Goal: Information Seeking & Learning: Learn about a topic

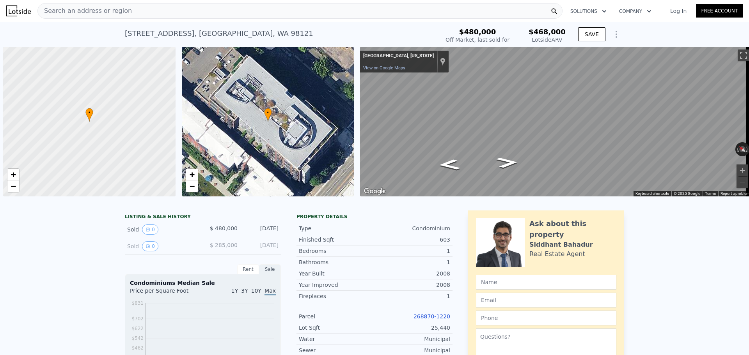
scroll to position [0, 3]
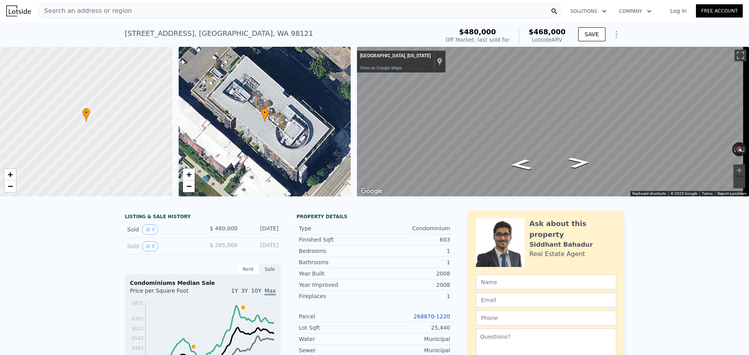
type input "550"
type input "604"
click at [190, 13] on div "Search an address or region" at bounding box center [299, 11] width 525 height 16
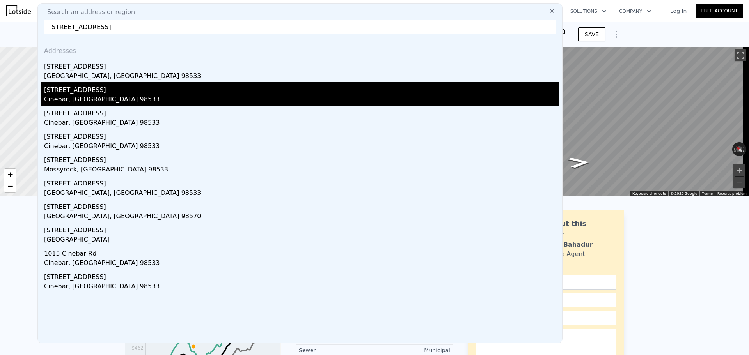
type input "441 cinebar rd, cinebar wa"
click at [81, 95] on div "Cinebar, WA 98533" at bounding box center [301, 100] width 515 height 11
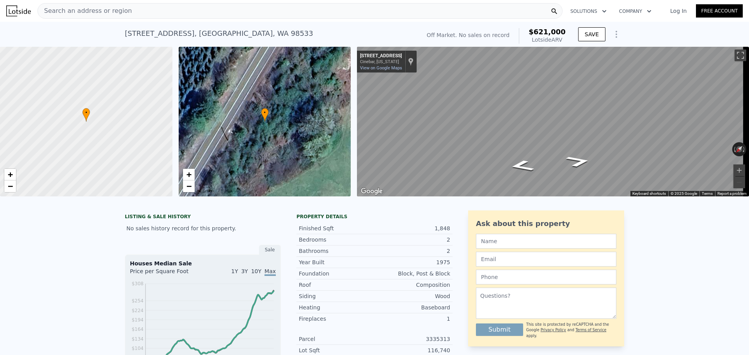
click at [216, 15] on div "Search an address or region" at bounding box center [299, 11] width 525 height 16
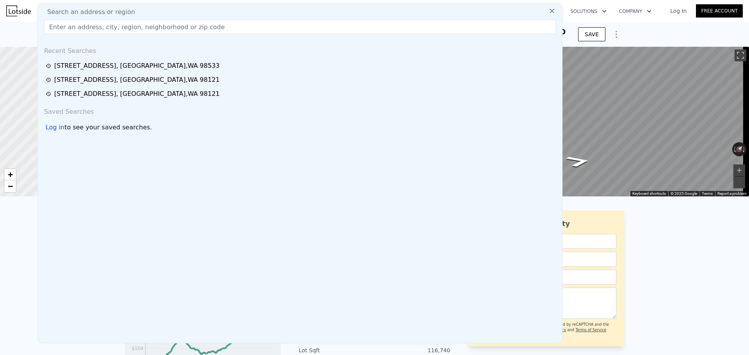
click at [195, 22] on input "text" at bounding box center [300, 27] width 512 height 14
paste input "441 Cinebar Rd, Cinebar, WA 98533"
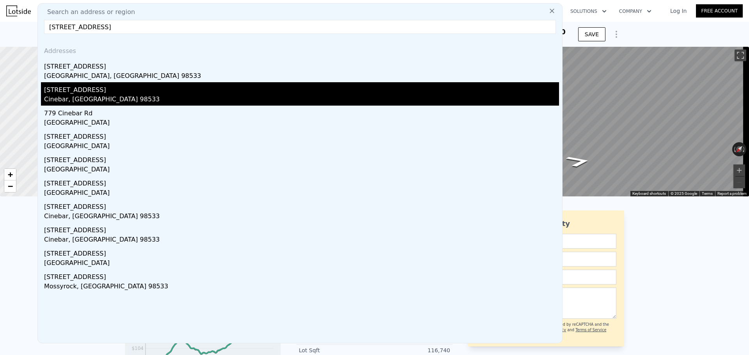
type input "441 Cinebar Rd, Cinebar, WA 98533"
click at [66, 97] on div "Cinebar, WA 98533" at bounding box center [301, 100] width 515 height 11
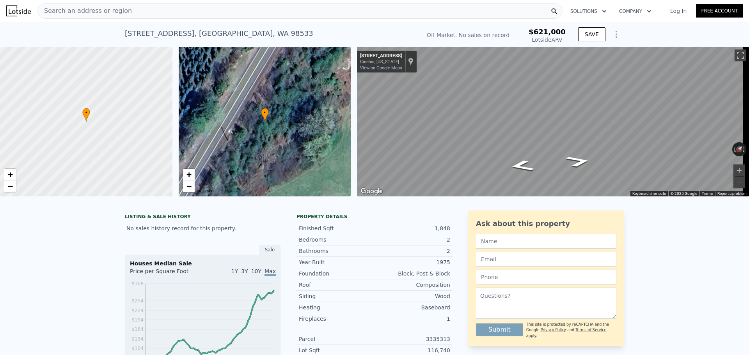
click at [99, 11] on span "Search an address or region" at bounding box center [85, 10] width 94 height 9
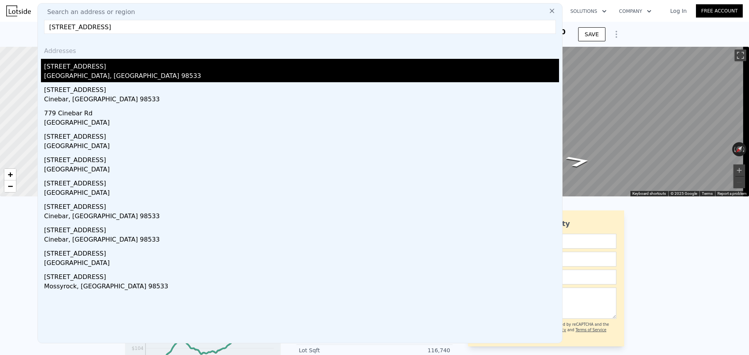
type input "441 Cinebar Rd, Cinebar, WA 98533"
click at [95, 74] on div "Onalaska, WA 98533" at bounding box center [301, 76] width 515 height 11
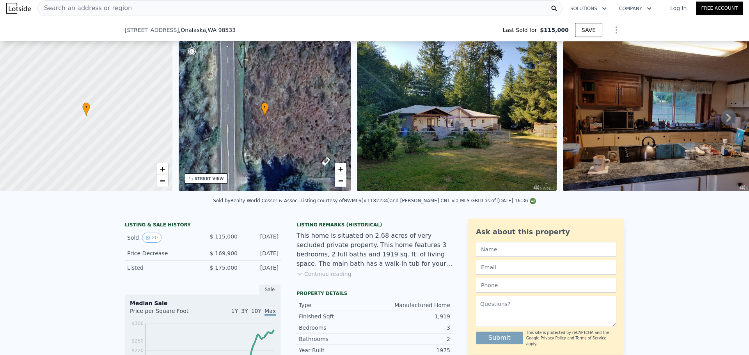
scroll to position [104, 0]
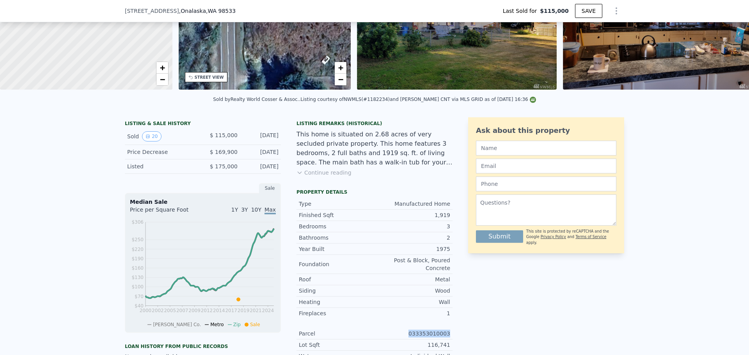
drag, startPoint x: 414, startPoint y: 332, endPoint x: 449, endPoint y: 329, distance: 34.5
click at [450, 270] on div "LISTING & SALE HISTORY Sold 20 $ 115,000 Jul 20, 2018 Price Decrease $ 169,900 …" at bounding box center [374, 270] width 499 height 307
copy div "033353010003"
click at [85, 197] on div "LISTING & SALE HISTORY Sold 20 $ 115,000 Jul 20, 2018 Price Decrease $ 169,900 …" at bounding box center [374, 285] width 749 height 348
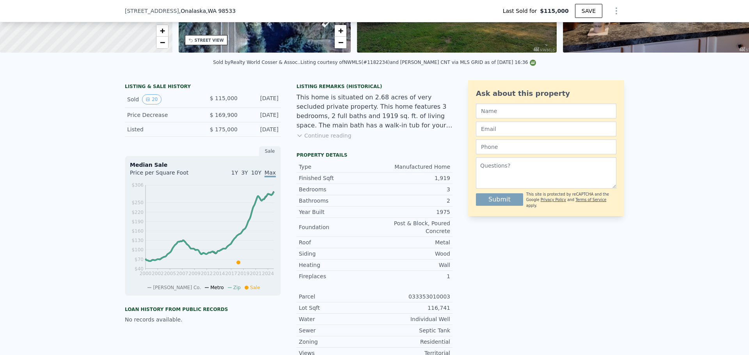
scroll to position [156, 0]
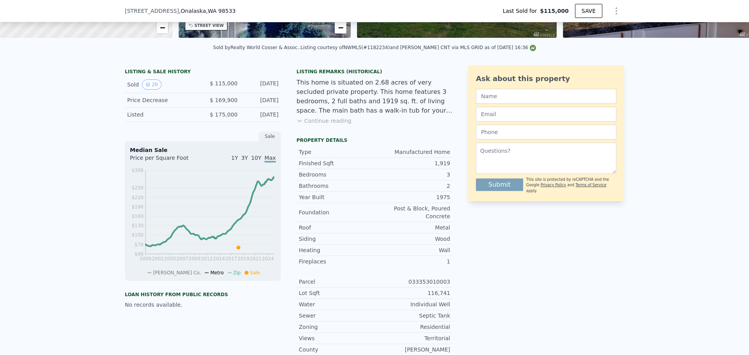
click at [417, 270] on div "Parcel 033353010003" at bounding box center [374, 281] width 156 height 11
click at [418, 270] on div "033353010003" at bounding box center [412, 282] width 76 height 8
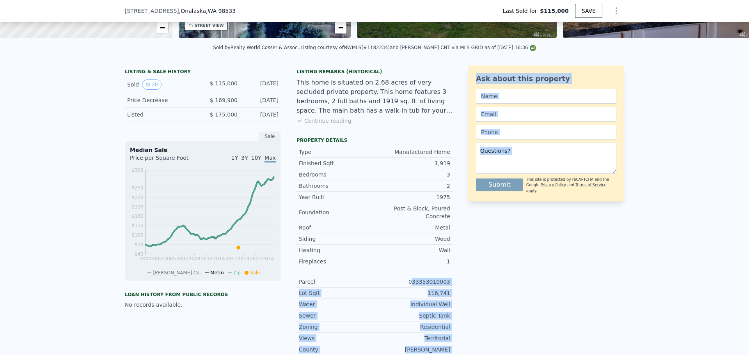
drag, startPoint x: 417, startPoint y: 280, endPoint x: 474, endPoint y: 280, distance: 57.3
click at [474, 270] on div "LISTING & SALE HISTORY Sold 20 $ 115,000 Jul 20, 2018 Price Decrease $ 169,900 …" at bounding box center [374, 219] width 499 height 307
click at [460, 270] on div "LISTING & SALE HISTORY Sold 20 $ 115,000 Jul 20, 2018 Price Decrease $ 169,900 …" at bounding box center [374, 219] width 499 height 307
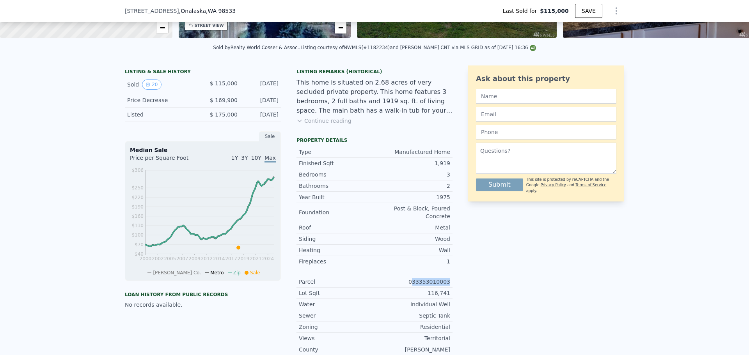
drag, startPoint x: 417, startPoint y: 280, endPoint x: 448, endPoint y: 278, distance: 30.9
click at [448, 270] on div "Parcel 033353010003" at bounding box center [374, 281] width 156 height 11
copy div "33353010003"
type input "$ 233,000"
type input "$ 89,912"
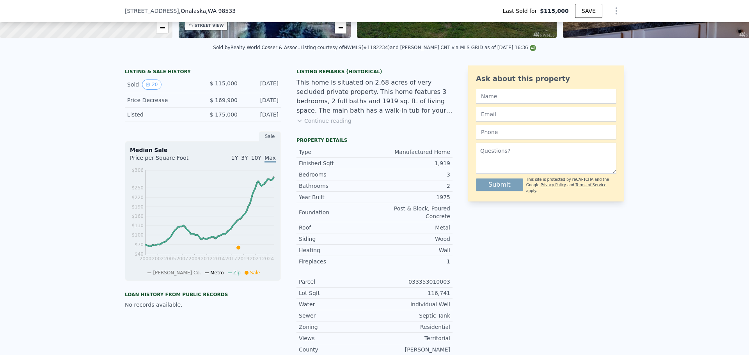
click at [59, 243] on div "LISTING & SALE HISTORY Sold 20 $ 115,000 Jul 20, 2018 Price Decrease $ 169,900 …" at bounding box center [374, 233] width 749 height 348
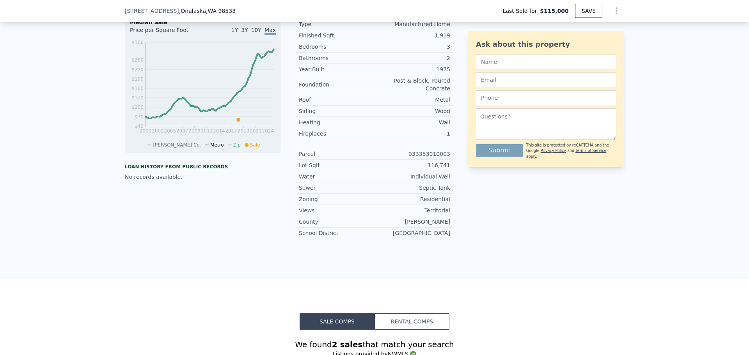
scroll to position [364, 0]
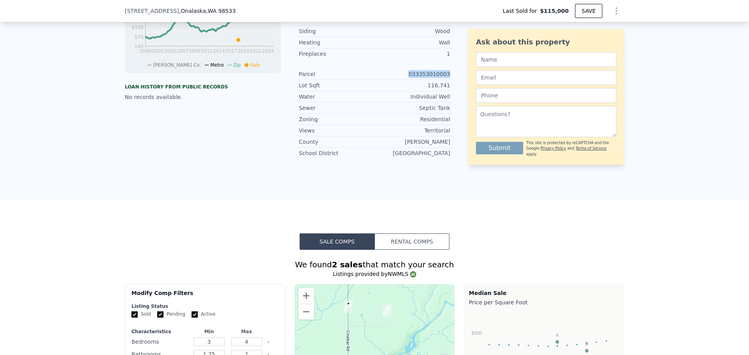
drag, startPoint x: 413, startPoint y: 72, endPoint x: 448, endPoint y: 74, distance: 34.8
click at [448, 74] on div "Parcel 033353010003" at bounding box center [374, 74] width 156 height 11
copy div "033353010003"
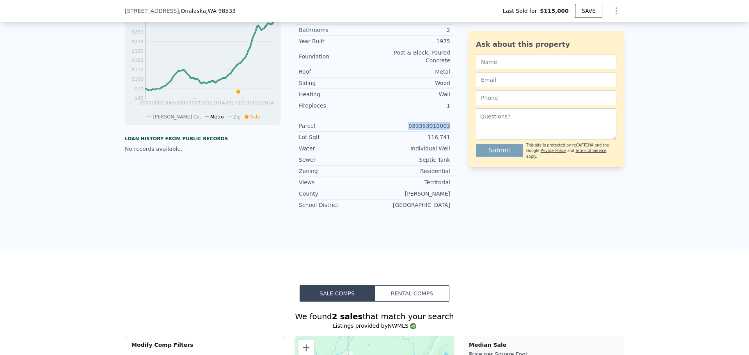
scroll to position [156, 0]
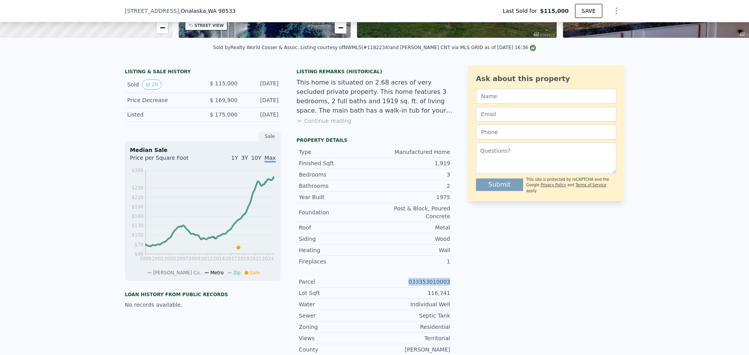
copy div "033353010003"
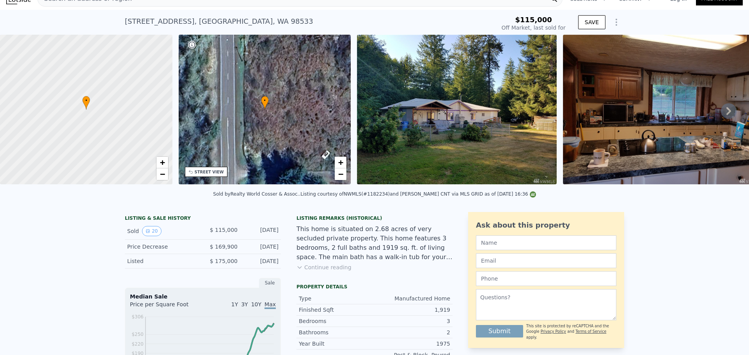
scroll to position [3, 0]
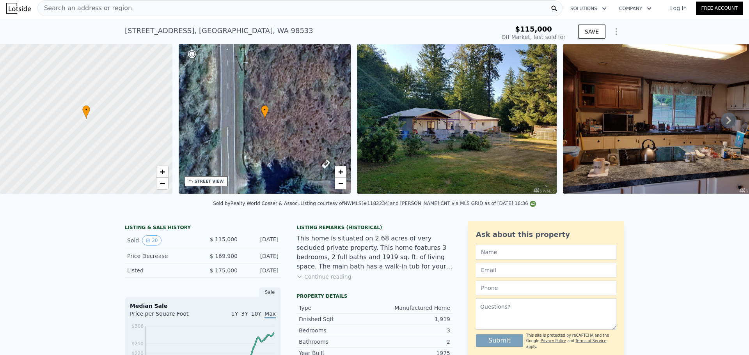
click at [157, 9] on div "Search an address or region" at bounding box center [299, 8] width 525 height 16
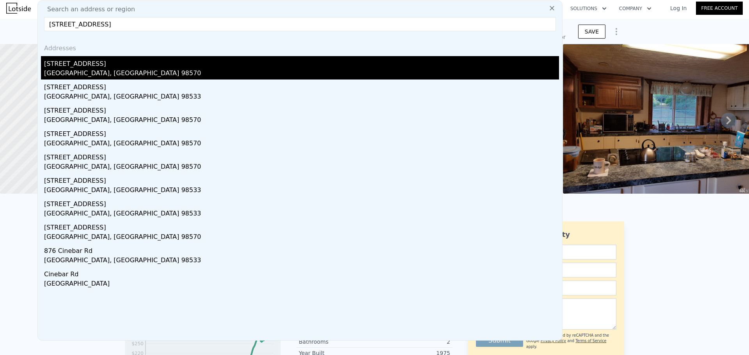
type input "459 B CINEBAR RD ONALASKA, WA 98570"
click at [108, 67] on div "459 B Cinebar Rd" at bounding box center [301, 62] width 515 height 12
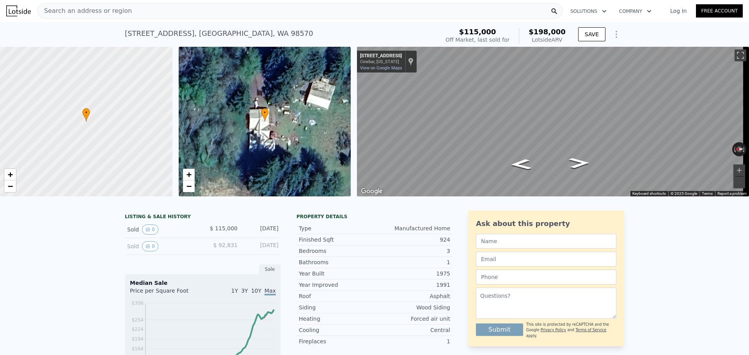
click at [113, 11] on span "Search an address or region" at bounding box center [85, 10] width 94 height 9
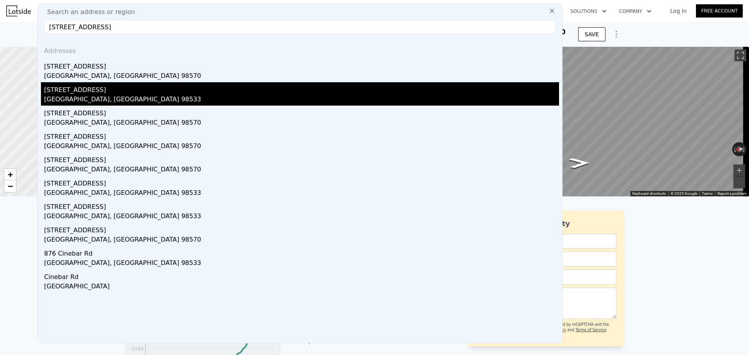
type input "459 B CINEBAR RD ONALASKA, WA 98570"
click at [78, 96] on div "Onalaska, WA 98533" at bounding box center [301, 100] width 515 height 11
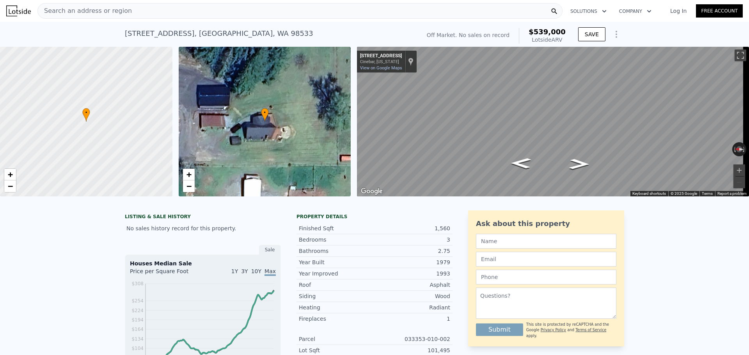
click at [113, 11] on span "Search an address or region" at bounding box center [85, 10] width 94 height 9
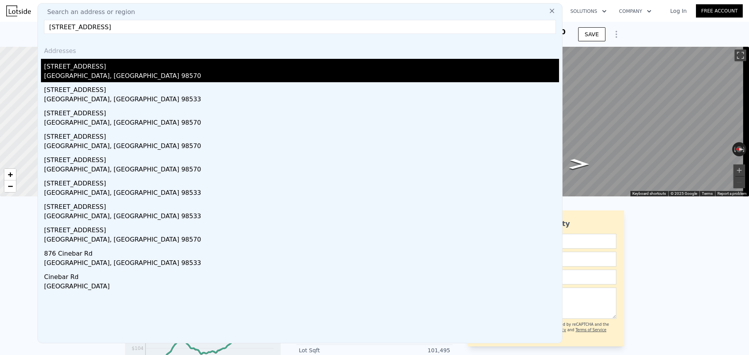
type input "459 B CINEBAR RD ONALASKA, WA 98570"
click at [97, 66] on div "459 B Cinebar Rd" at bounding box center [301, 65] width 515 height 12
type input "2"
type input "960"
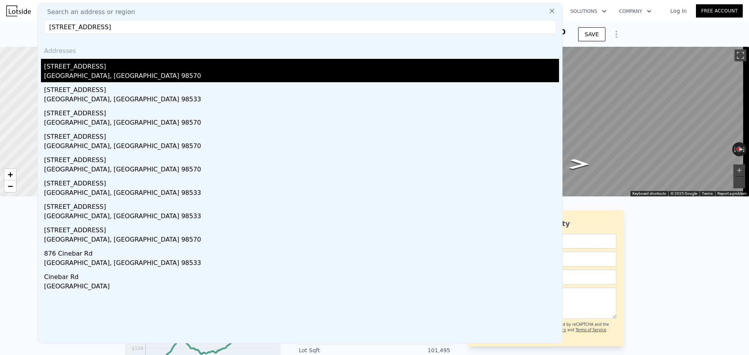
type input "1152"
type input "27007"
type input "1621303"
type input "$ 198,000"
type input "4"
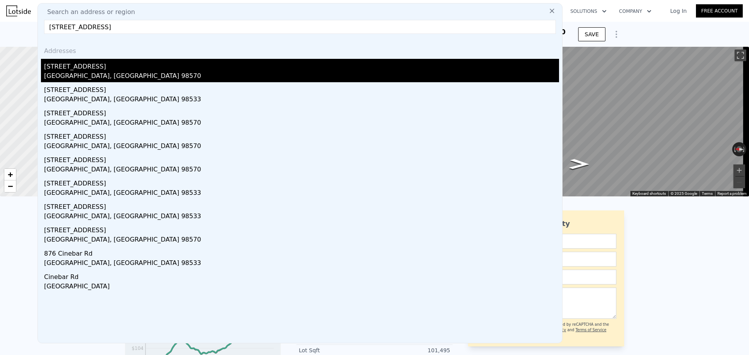
type input "$ 61,031"
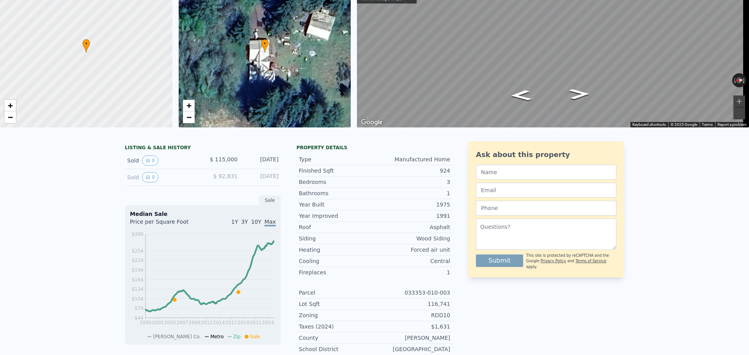
scroll to position [3, 0]
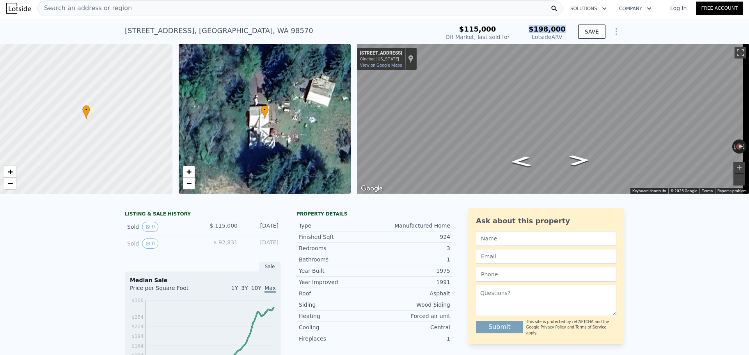
drag, startPoint x: 533, startPoint y: 28, endPoint x: 563, endPoint y: 27, distance: 30.5
click at [563, 27] on div "$198,000 Lotside ARV" at bounding box center [542, 33] width 47 height 16
copy span "$198,000"
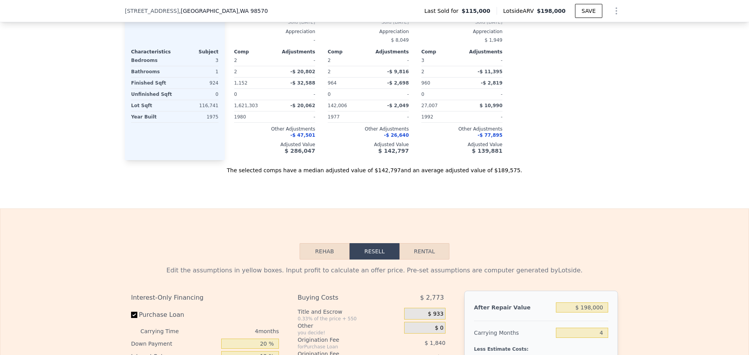
scroll to position [988, 0]
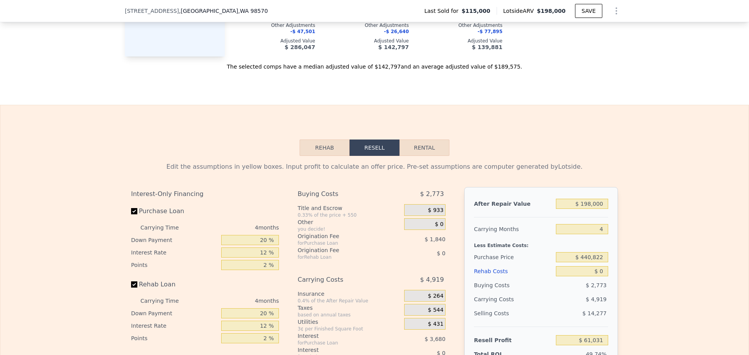
click at [313, 156] on button "Rehab" at bounding box center [324, 148] width 50 height 16
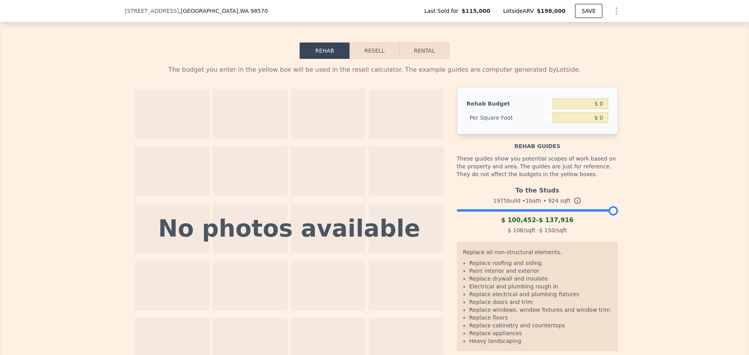
scroll to position [1144, 0]
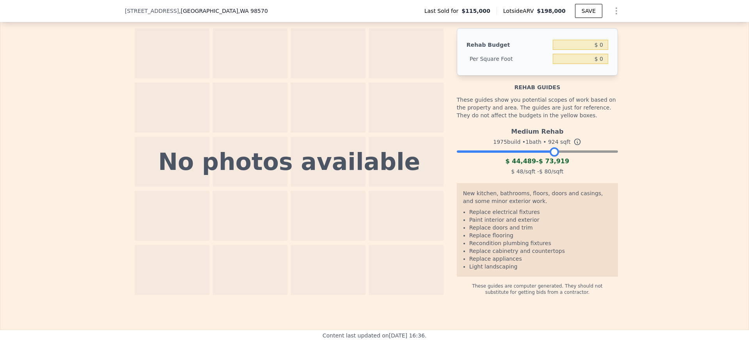
click at [551, 152] on div at bounding box center [537, 149] width 161 height 5
click at [576, 152] on div at bounding box center [537, 149] width 161 height 5
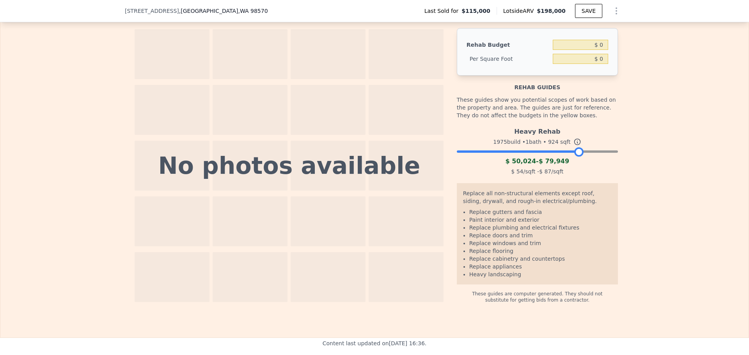
click at [548, 152] on div at bounding box center [537, 149] width 161 height 5
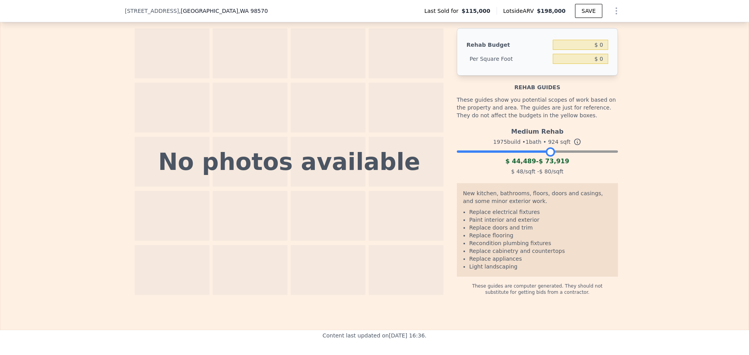
click at [567, 152] on div at bounding box center [537, 149] width 161 height 5
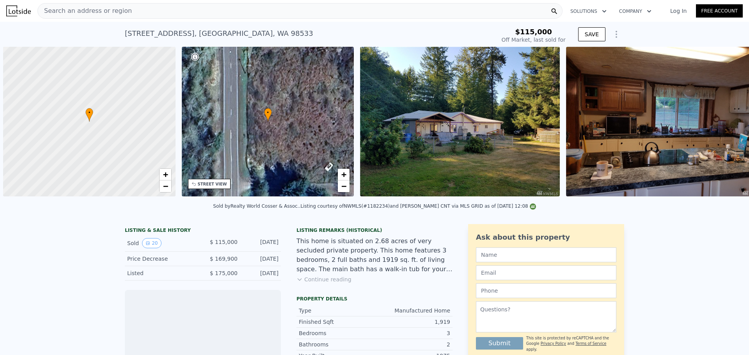
scroll to position [0, 3]
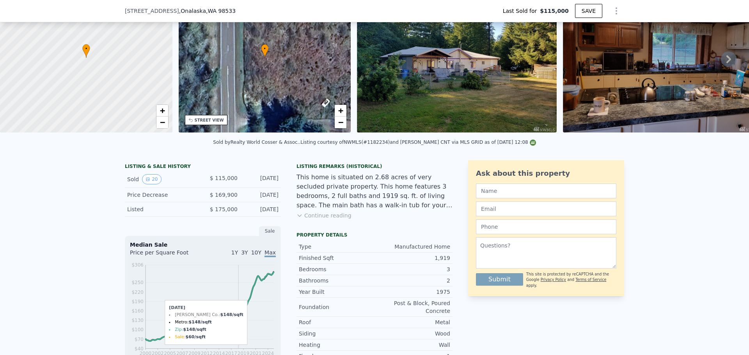
type input "$ 233,000"
type input "$ 89,912"
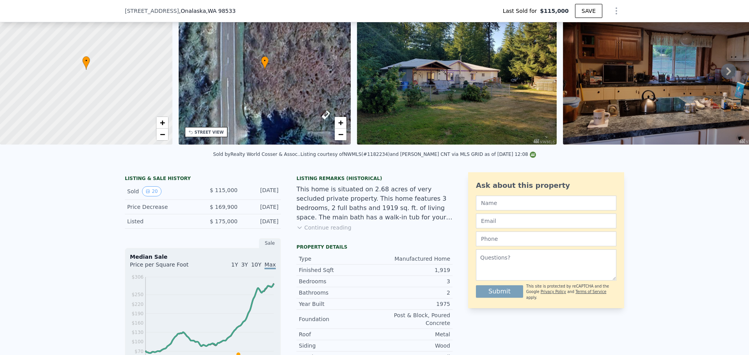
scroll to position [3, 0]
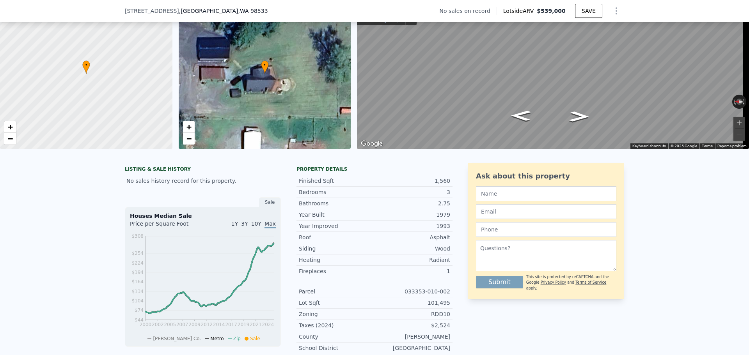
scroll to position [3, 0]
